Goal: Information Seeking & Learning: Compare options

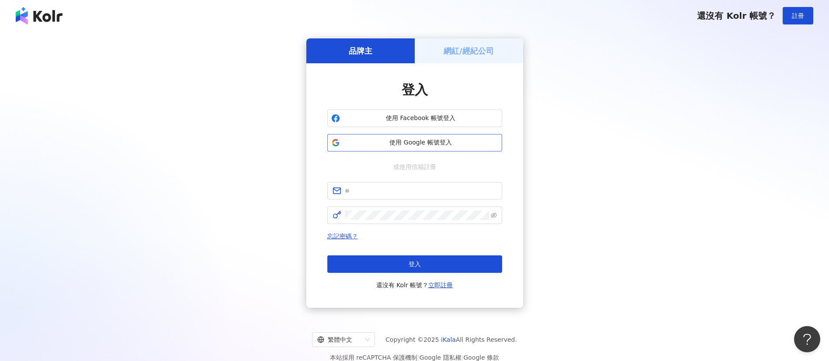
click at [347, 142] on span "使用 Google 帳號登入" at bounding box center [420, 143] width 155 height 9
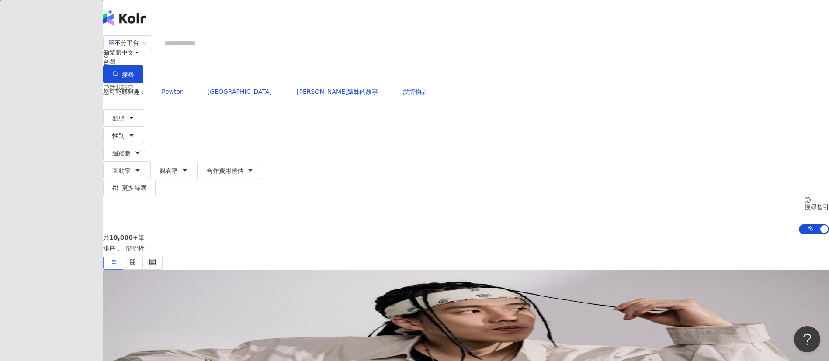
click at [230, 52] on input "search" at bounding box center [195, 43] width 71 height 17
paste input "********"
type input "********"
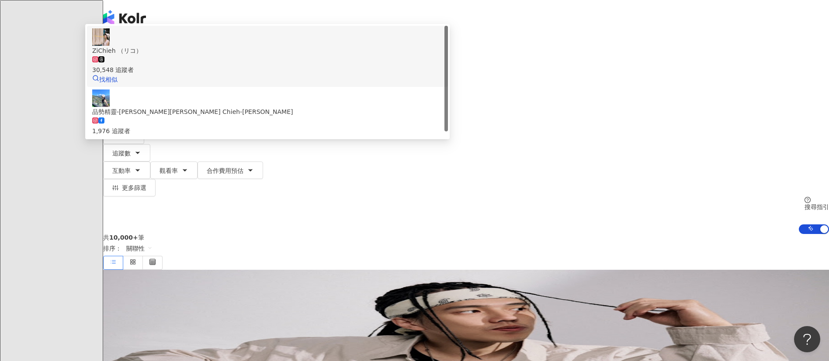
click at [351, 55] on span "ZiChieh （リコ）" at bounding box center [267, 51] width 350 height 10
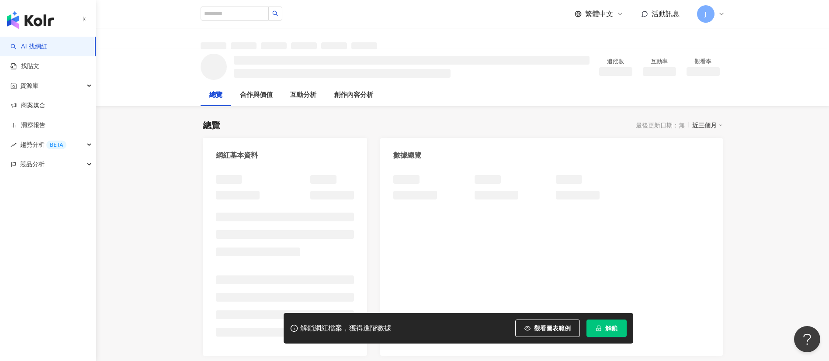
click at [610, 332] on span "解鎖" at bounding box center [611, 328] width 12 height 7
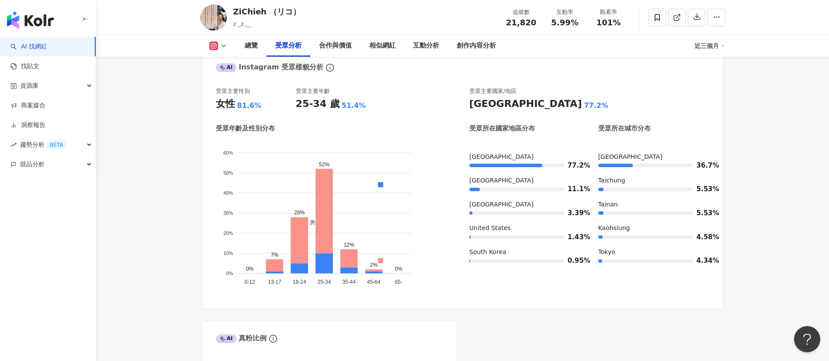
scroll to position [787, 0]
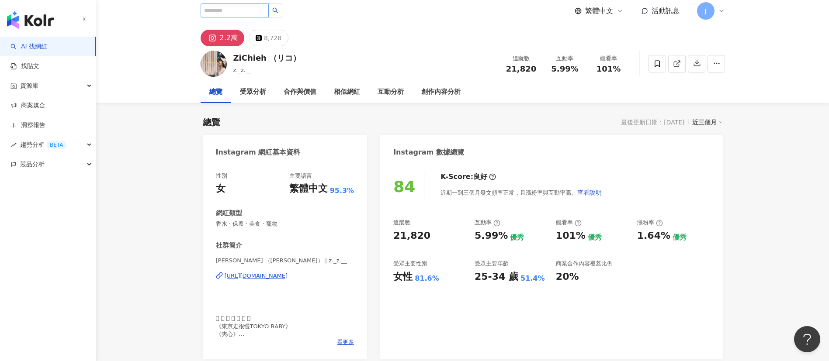
scroll to position [0, 0]
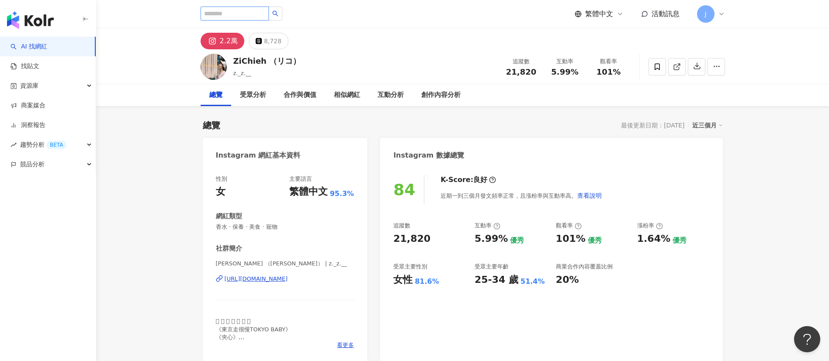
click at [246, 16] on input "search" at bounding box center [235, 14] width 68 height 14
paste input "**********"
type input "**********"
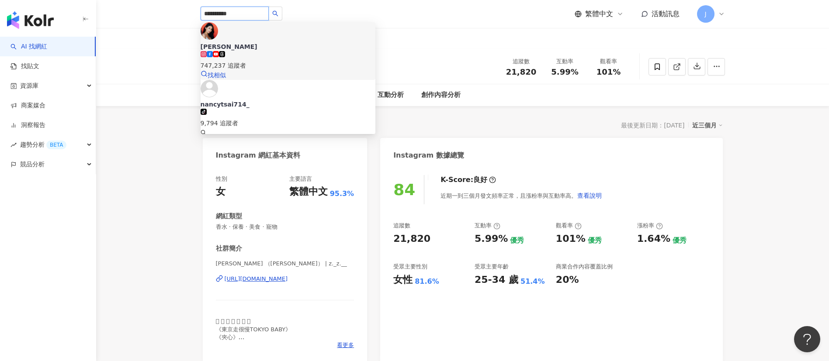
click at [267, 42] on span "[PERSON_NAME]" at bounding box center [288, 46] width 175 height 9
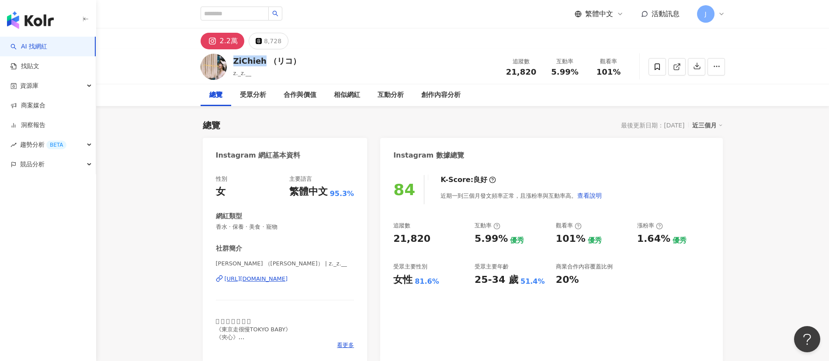
drag, startPoint x: 231, startPoint y: 60, endPoint x: 262, endPoint y: 60, distance: 30.6
click at [262, 60] on div "ZiChieh （リコ） z._z.__ 追蹤數 21,820 互動率 5.99% 觀看率 101%" at bounding box center [462, 66] width 559 height 35
copy div "ZiChieh"
click at [579, 71] on div "互動率 5.99%" at bounding box center [565, 66] width 44 height 19
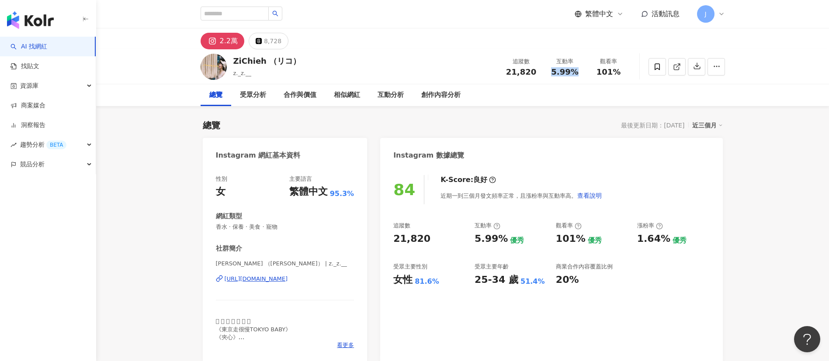
copy span "5.99%"
drag, startPoint x: 598, startPoint y: 71, endPoint x: 620, endPoint y: 72, distance: 21.4
click at [619, 72] on span "101%" at bounding box center [608, 72] width 24 height 9
copy span "101%"
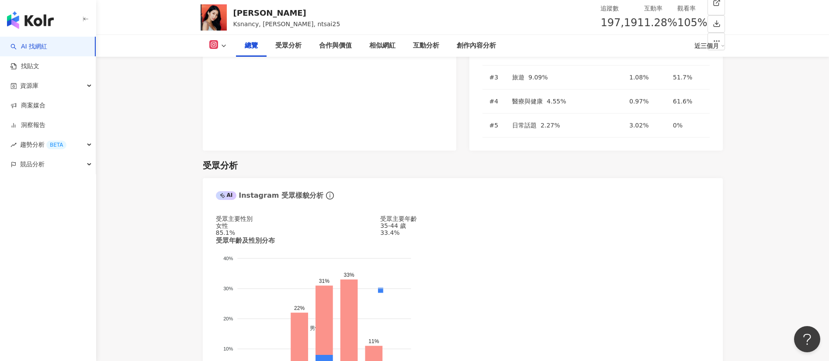
scroll to position [720, 0]
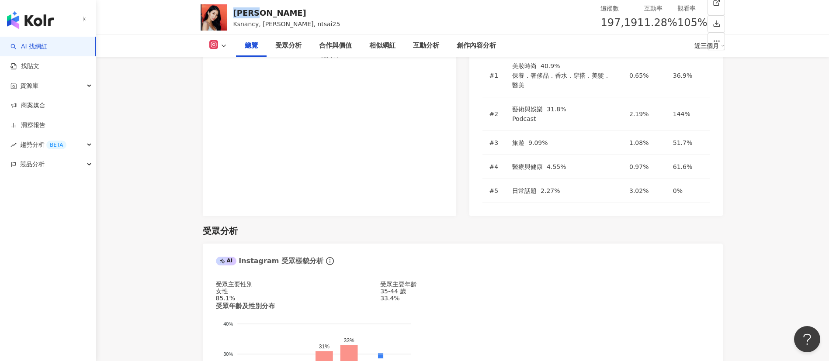
drag, startPoint x: 235, startPoint y: 12, endPoint x: 258, endPoint y: 10, distance: 23.2
click at [258, 10] on div "[PERSON_NAME]" at bounding box center [286, 12] width 107 height 11
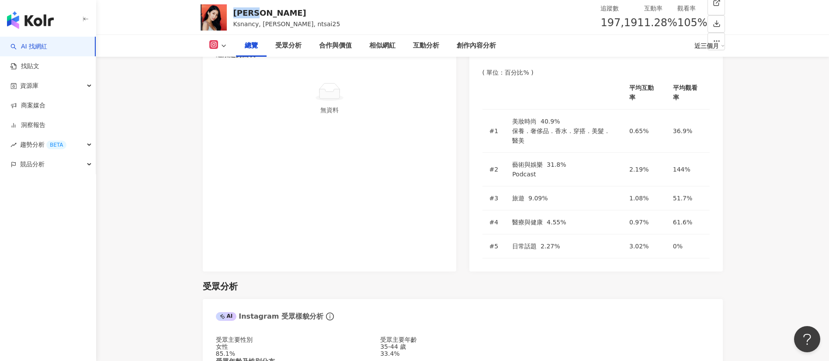
scroll to position [721, 0]
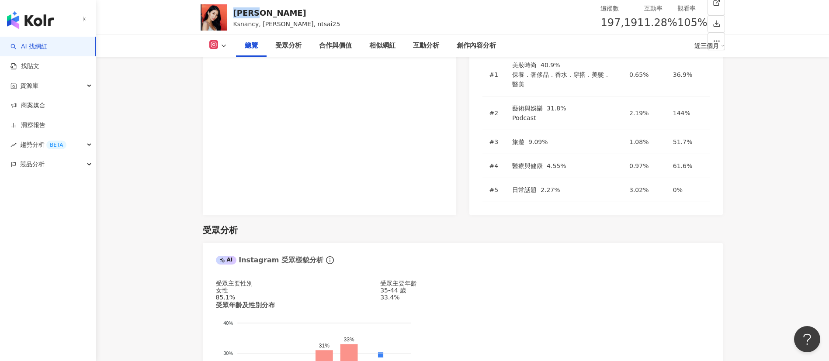
click at [225, 45] on icon at bounding box center [223, 45] width 7 height 7
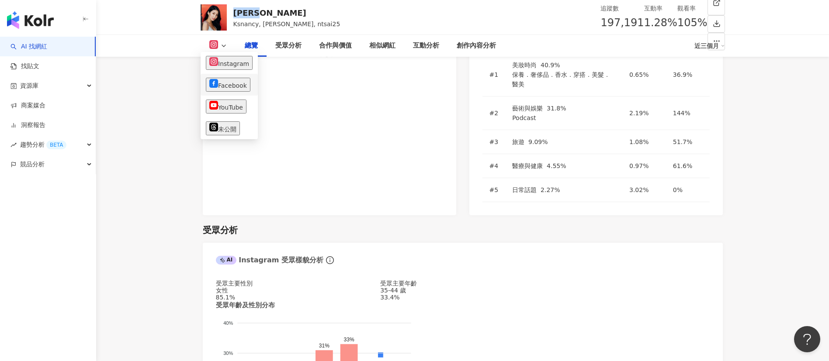
click at [226, 82] on button "Facebook" at bounding box center [228, 85] width 45 height 14
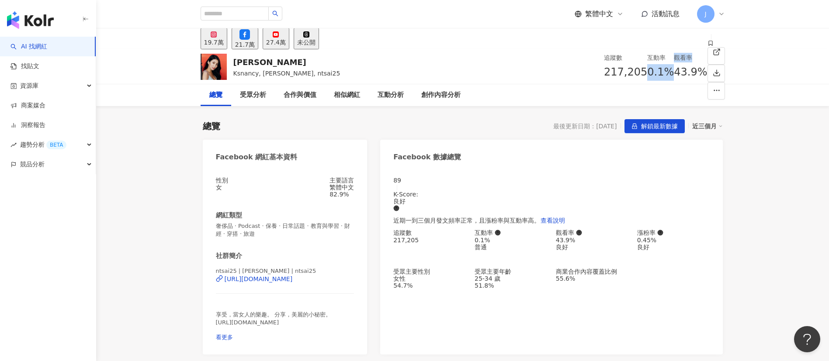
drag, startPoint x: 554, startPoint y: 73, endPoint x: 588, endPoint y: 75, distance: 34.2
click at [604, 75] on div "追蹤數 217,205 互動率 0.1% 觀看率 43.9%" at bounding box center [655, 66] width 103 height 35
click at [572, 98] on div "總覽 受眾分析 合作與價值 相似網紅 互動分析 創作內容分析" at bounding box center [463, 95] width 524 height 22
drag, startPoint x: 552, startPoint y: 72, endPoint x: 575, endPoint y: 73, distance: 22.7
click at [647, 73] on div "0.1%" at bounding box center [660, 72] width 27 height 17
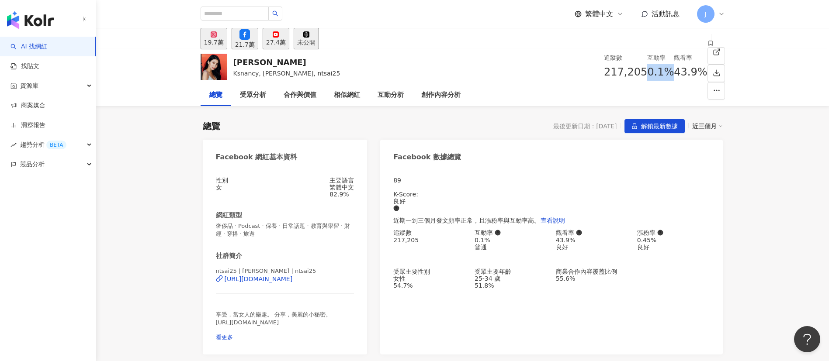
copy span "0.1%"
drag, startPoint x: 606, startPoint y: 73, endPoint x: 623, endPoint y: 75, distance: 17.6
click at [674, 75] on div "43.9%" at bounding box center [690, 72] width 33 height 17
copy span "43.9%"
click at [674, 75] on div "43.9%" at bounding box center [690, 72] width 33 height 17
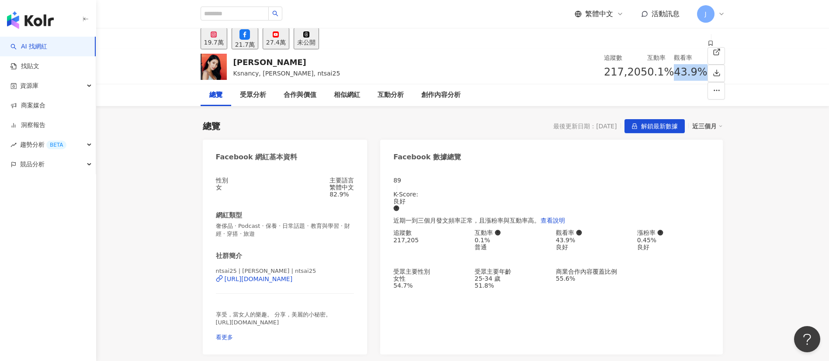
drag, startPoint x: 596, startPoint y: 72, endPoint x: 626, endPoint y: 71, distance: 29.7
click at [674, 71] on div "觀看率 43.9%" at bounding box center [690, 67] width 33 height 28
copy span "43.9%"
